Goal: Information Seeking & Learning: Learn about a topic

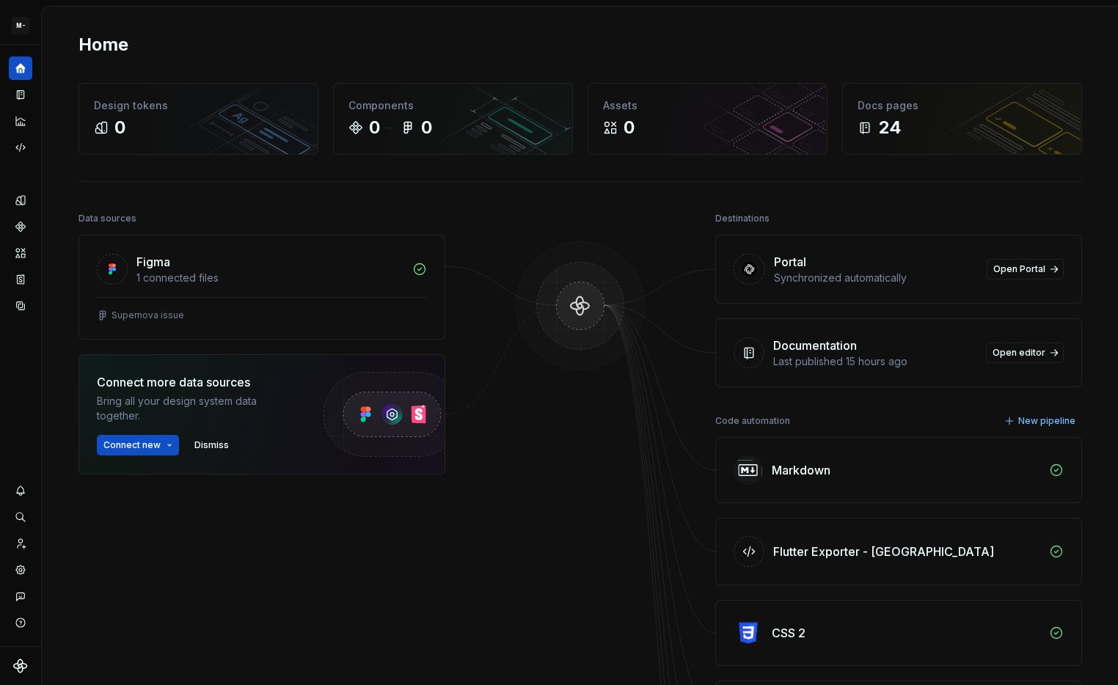
scroll to position [114, 0]
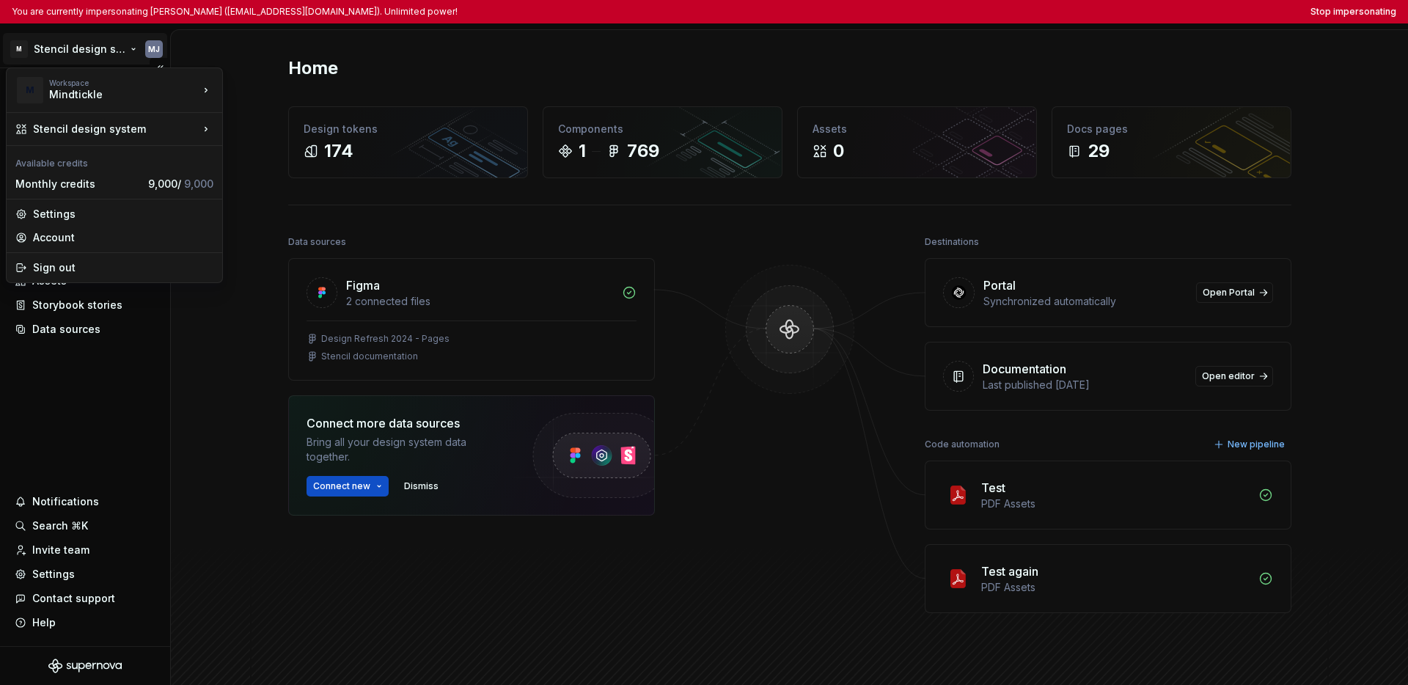
click at [79, 55] on html "You are currently impersonating [PERSON_NAME] ([EMAIL_ADDRESS][DOMAIN_NAME]). U…" at bounding box center [704, 342] width 1408 height 685
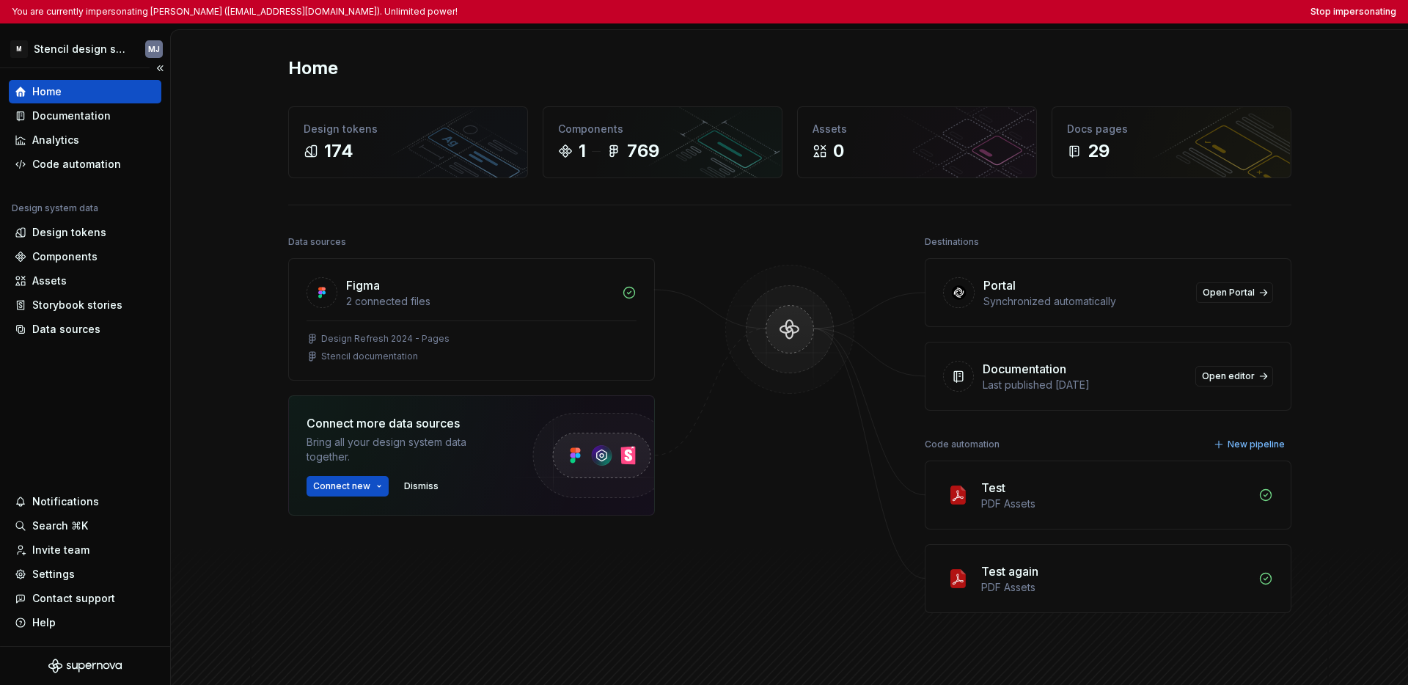
click at [89, 405] on html "You are currently impersonating Manyu J Varma (manyu.varma@mindtickle.com). Unl…" at bounding box center [704, 342] width 1408 height 685
click at [56, 574] on div "Settings" at bounding box center [53, 574] width 43 height 15
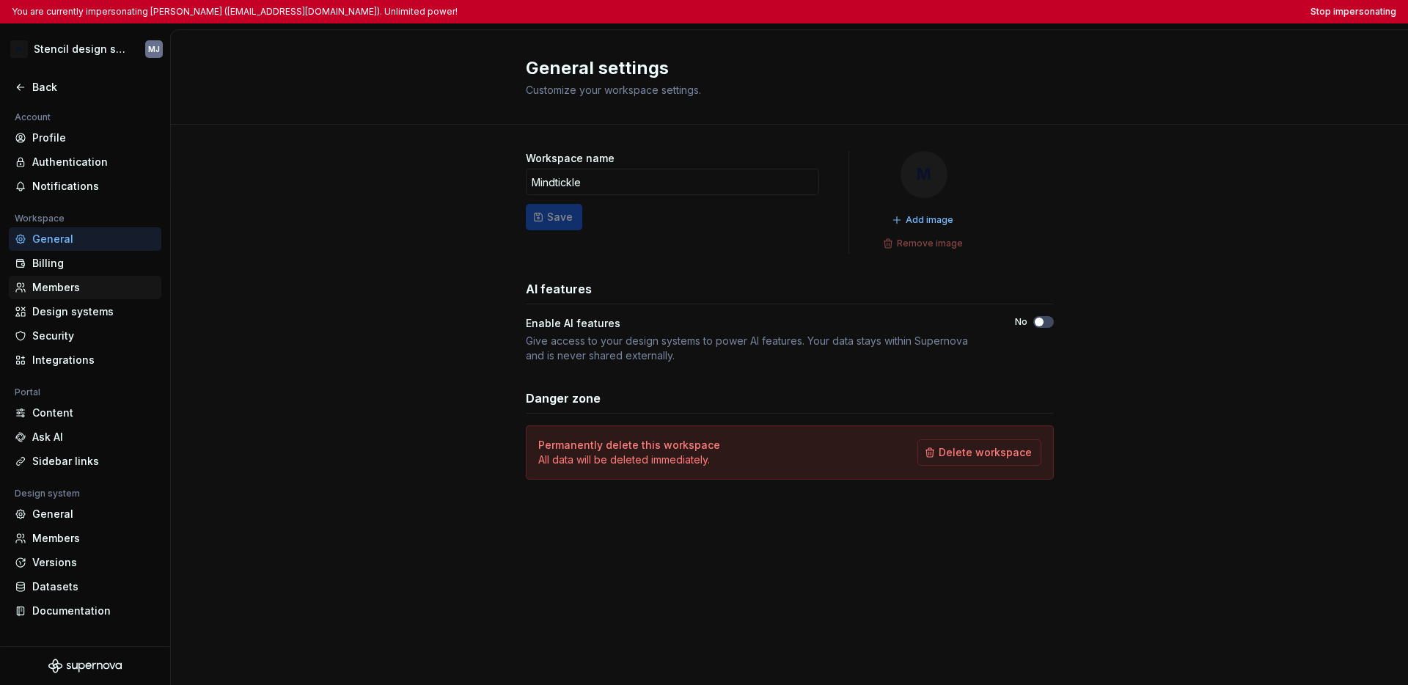
click at [70, 288] on div "Members" at bounding box center [93, 287] width 123 height 15
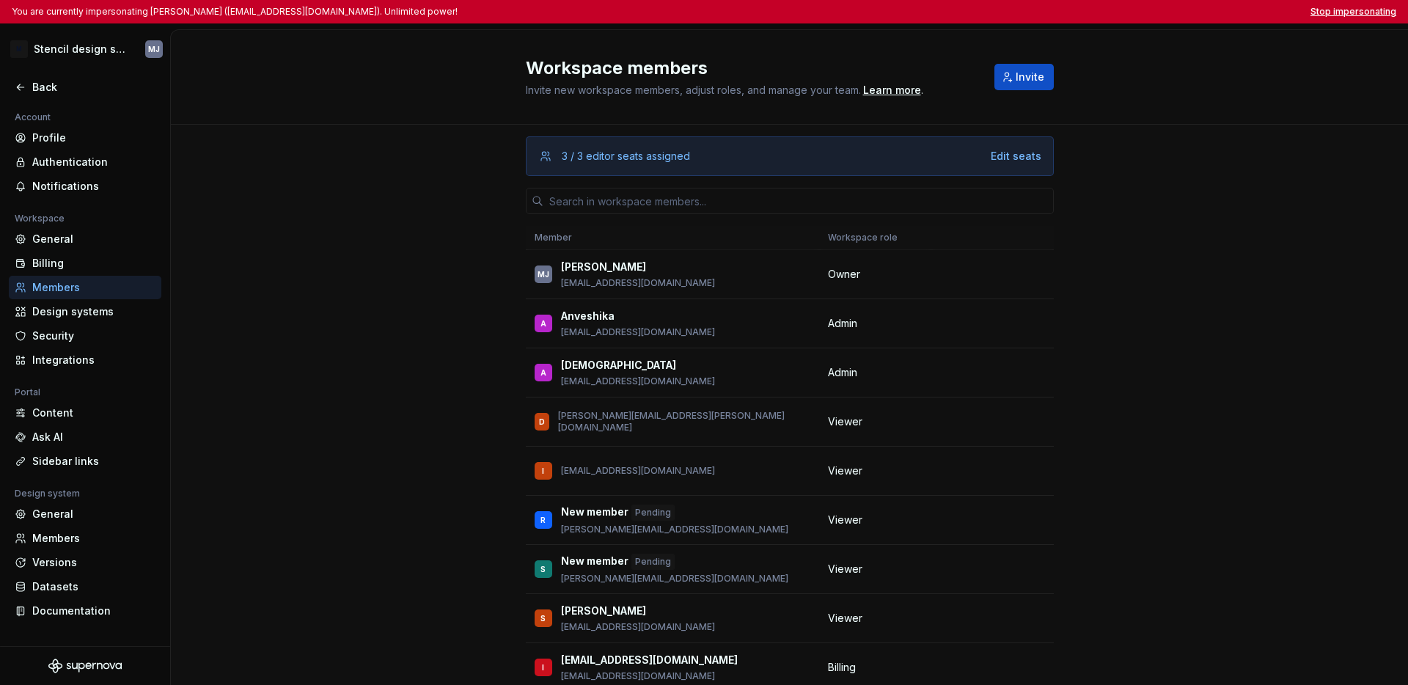
click at [1117, 14] on button "Stop impersonating" at bounding box center [1354, 12] width 86 height 12
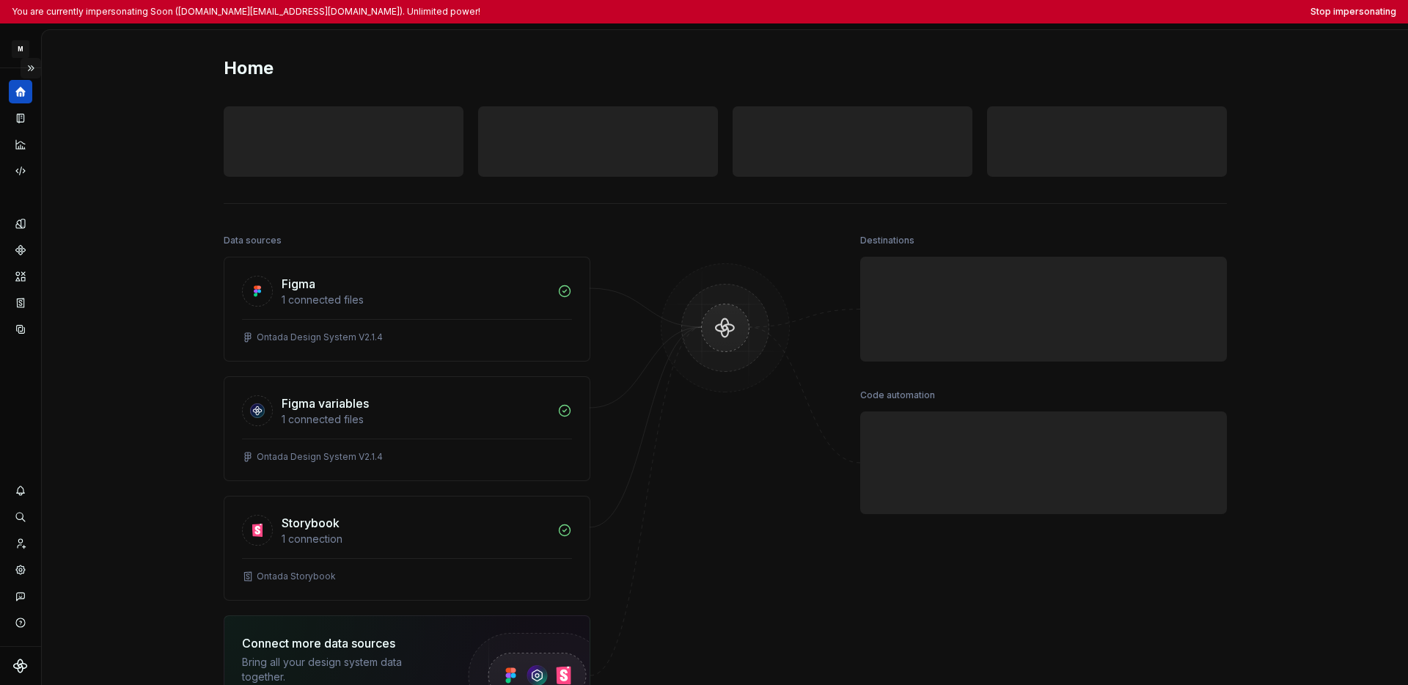
click at [26, 63] on button "Expand sidebar" at bounding box center [31, 68] width 21 height 21
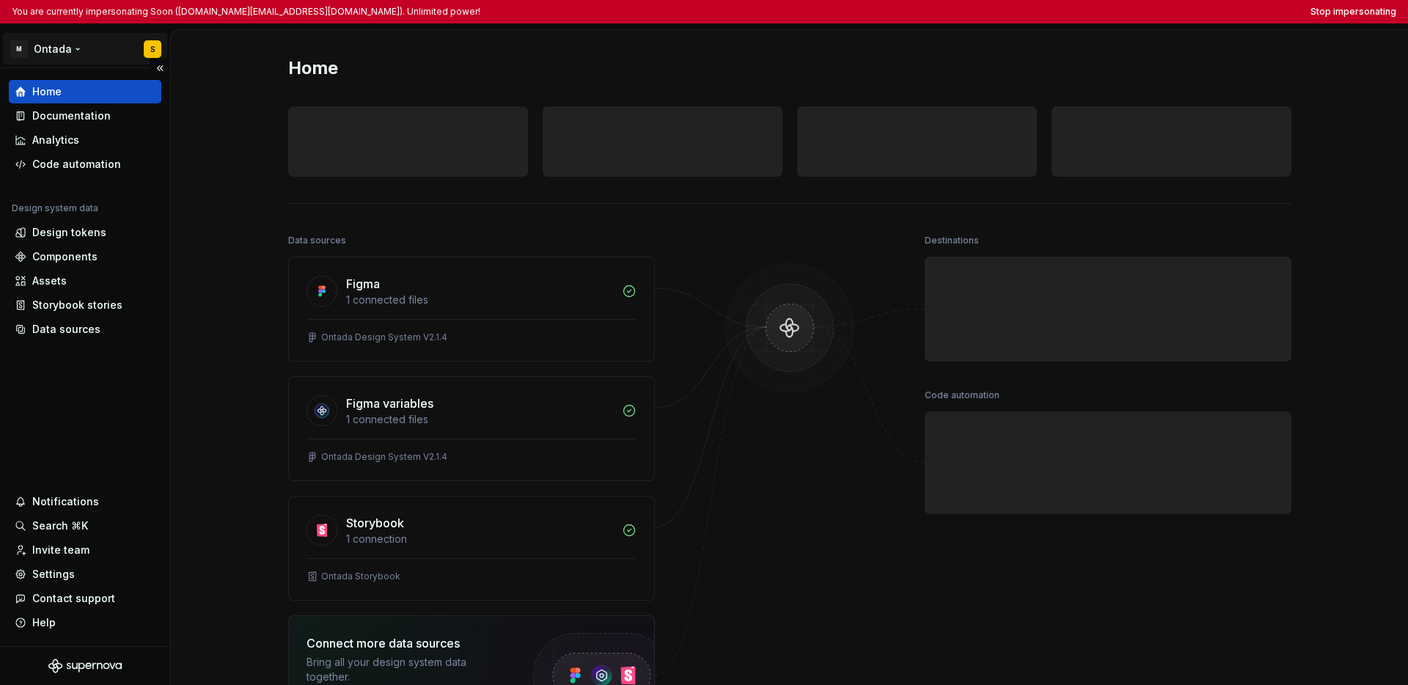
click at [34, 48] on html "You are currently impersonating Soon (soohun.kim@mckesson.com). Unlimited power…" at bounding box center [704, 342] width 1408 height 685
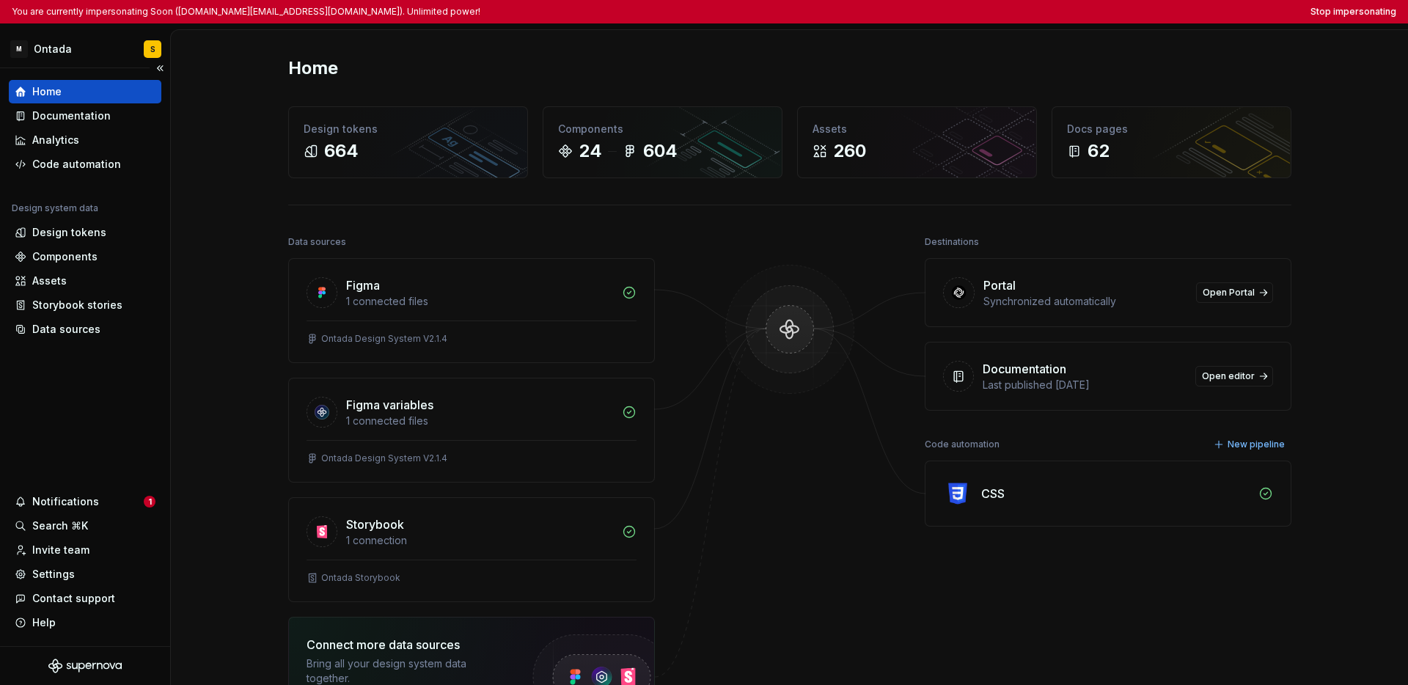
click at [64, 376] on html "You are currently impersonating Soon (soohun.kim@mckesson.com). Unlimited power…" at bounding box center [704, 342] width 1408 height 685
click at [70, 230] on div "Design tokens" at bounding box center [69, 232] width 74 height 15
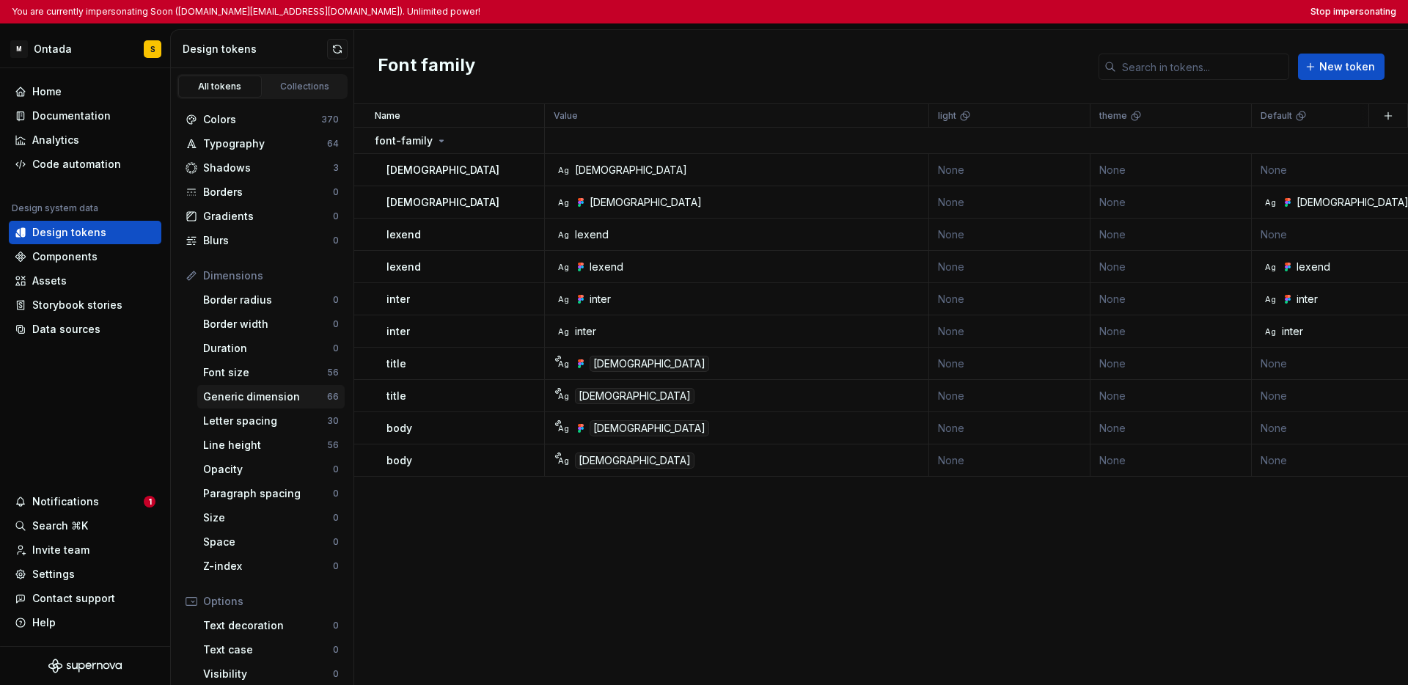
click at [297, 403] on div "Generic dimension" at bounding box center [265, 397] width 124 height 15
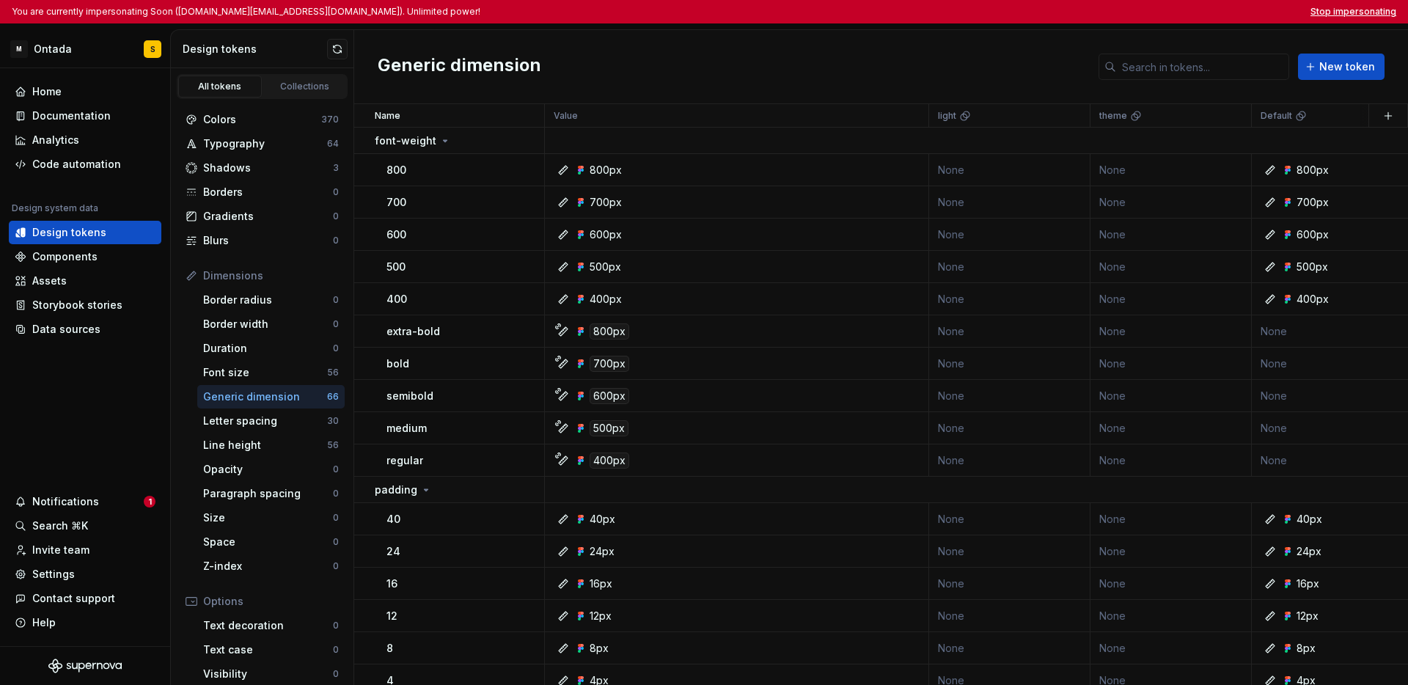
click at [1117, 10] on button "Stop impersonating" at bounding box center [1354, 12] width 86 height 12
